Goal: Go to known website: Go to known website

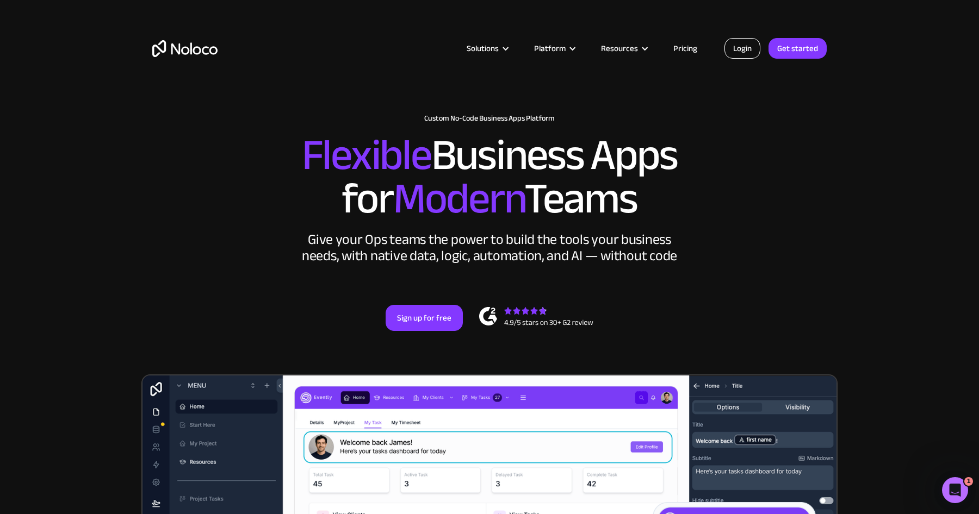
click at [742, 58] on link "Login" at bounding box center [742, 48] width 36 height 21
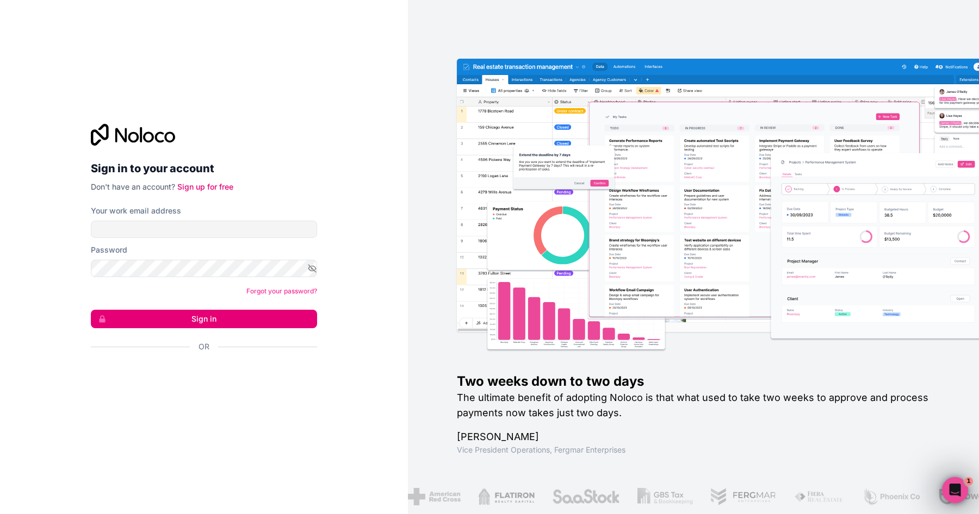
click at [193, 220] on div "Your work email address" at bounding box center [204, 222] width 226 height 33
click at [193, 229] on input "Your work email address" at bounding box center [204, 229] width 226 height 17
type input "jortijn@hellogekko.nl"
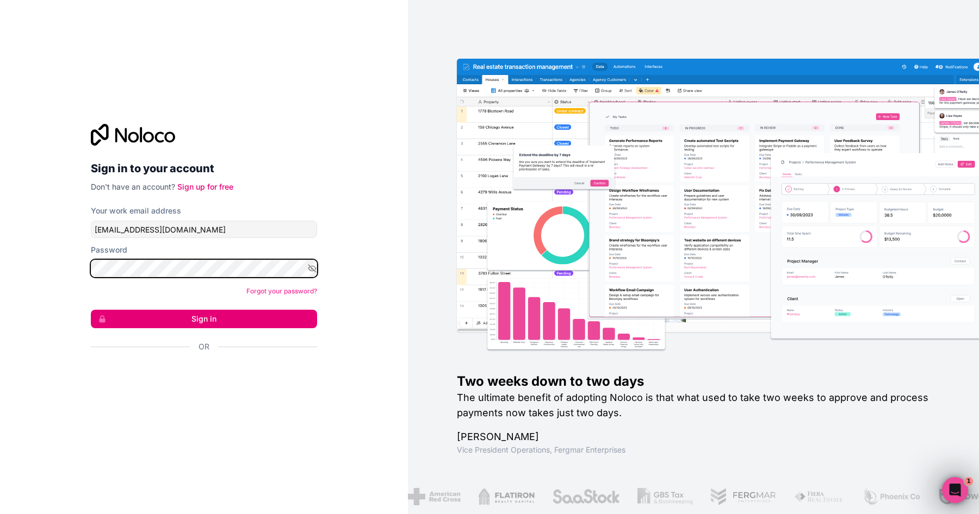
click at [91, 310] on button "Sign in" at bounding box center [204, 319] width 226 height 18
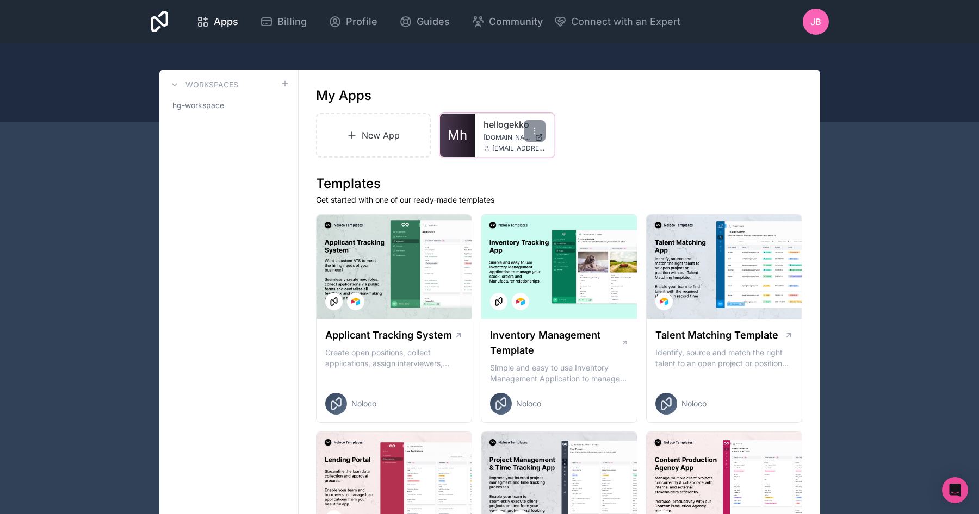
click at [446, 131] on link "Mh" at bounding box center [457, 136] width 35 height 44
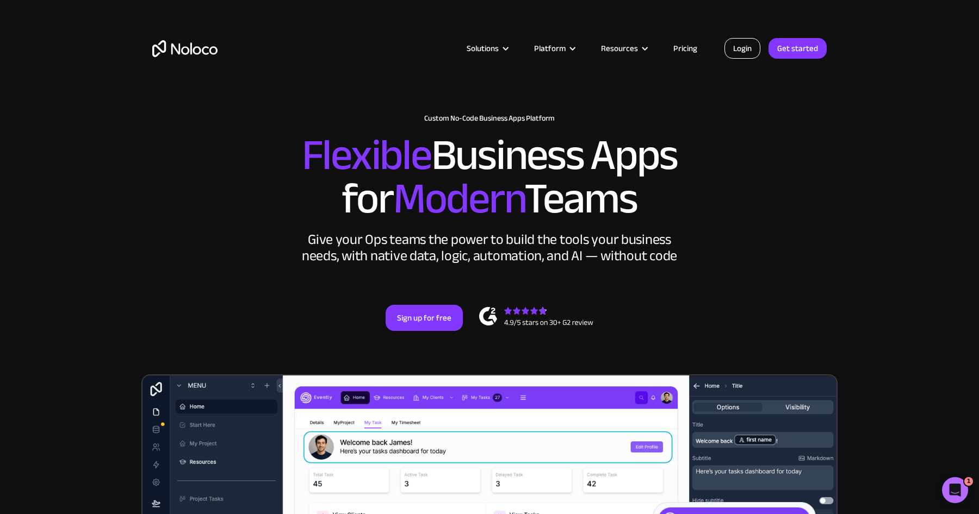
click at [749, 53] on link "Login" at bounding box center [742, 48] width 36 height 21
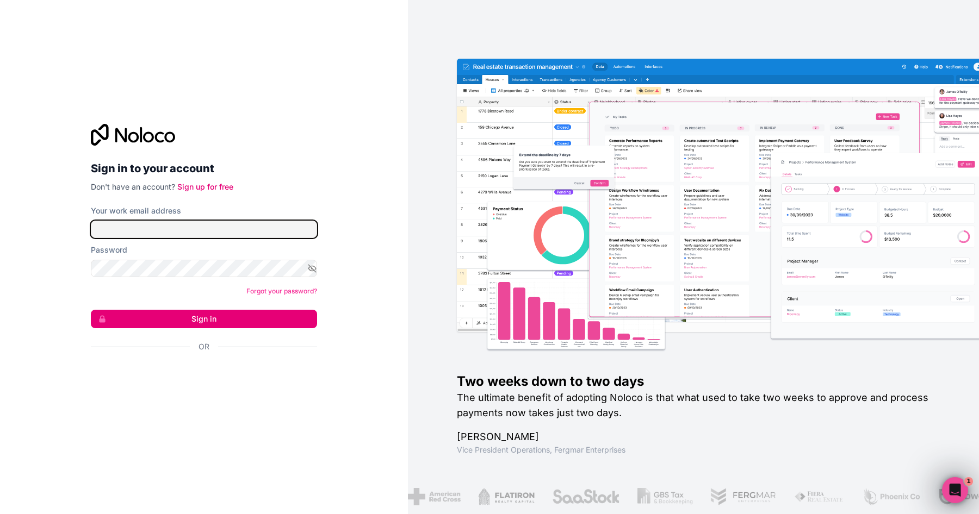
click at [147, 235] on input "Your work email address" at bounding box center [204, 229] width 226 height 17
type input "jortijn@hellogekko.nl"
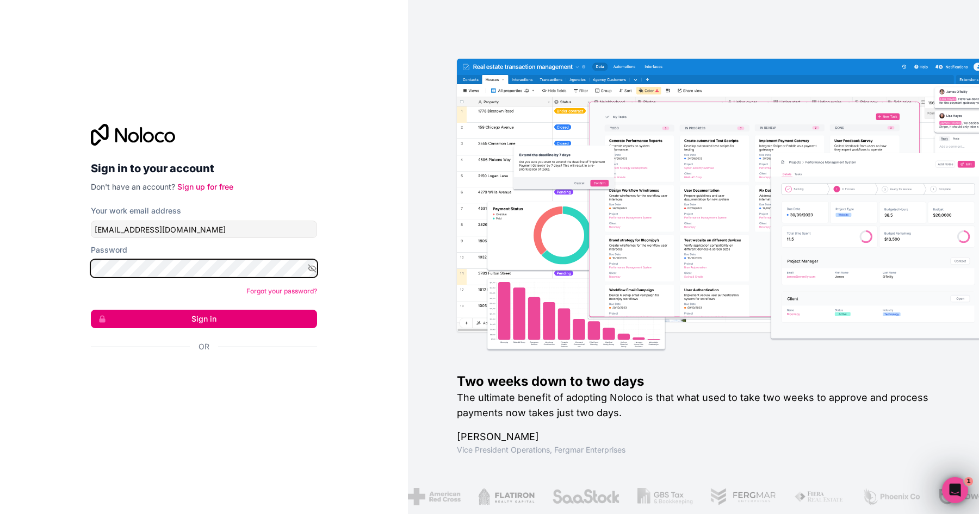
click at [91, 310] on button "Sign in" at bounding box center [204, 319] width 226 height 18
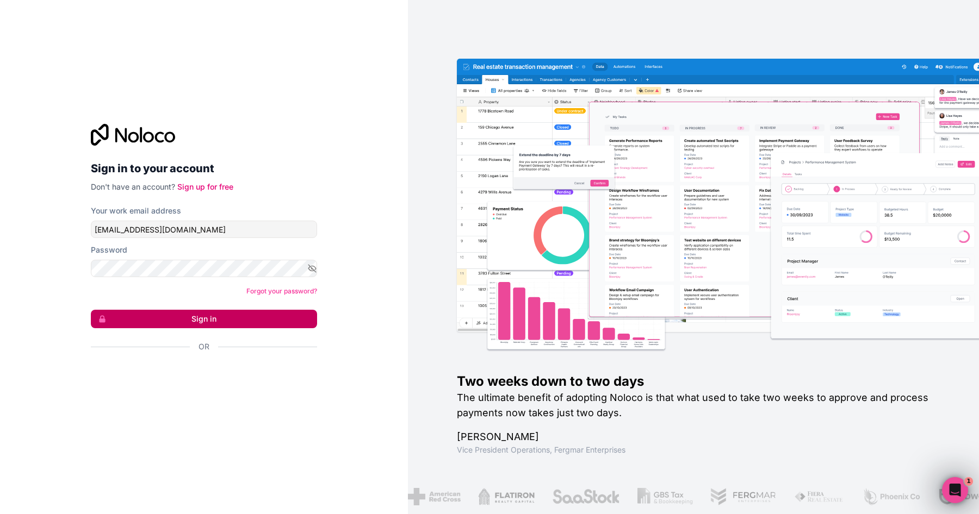
click at [191, 318] on button "Sign in" at bounding box center [204, 319] width 226 height 18
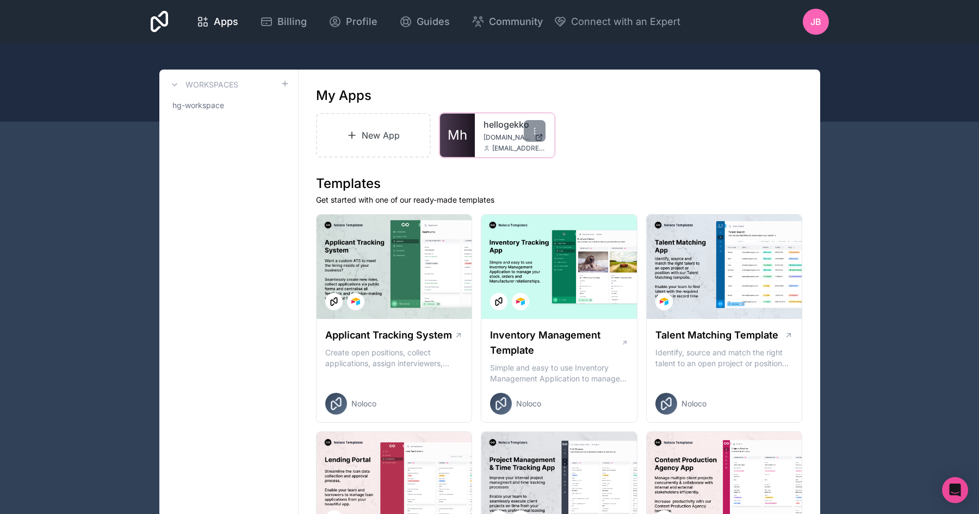
click at [489, 136] on span "hellogekko.noloco.co" at bounding box center [506, 137] width 47 height 9
